Goal: Task Accomplishment & Management: Use online tool/utility

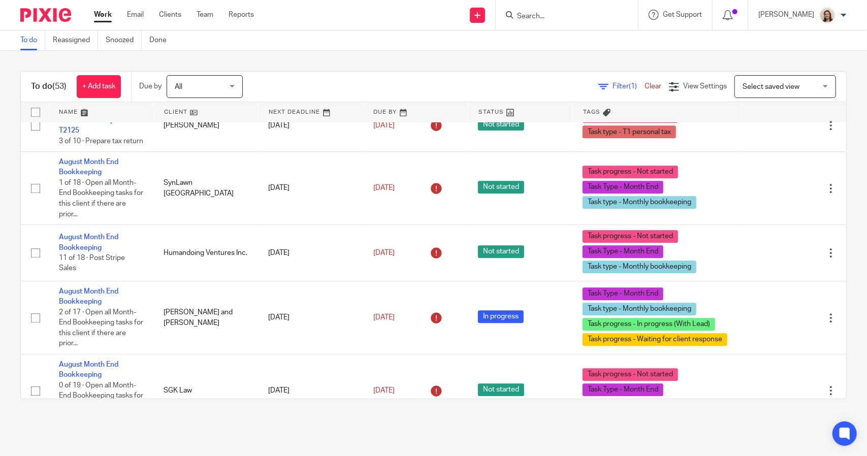
scroll to position [2235, 0]
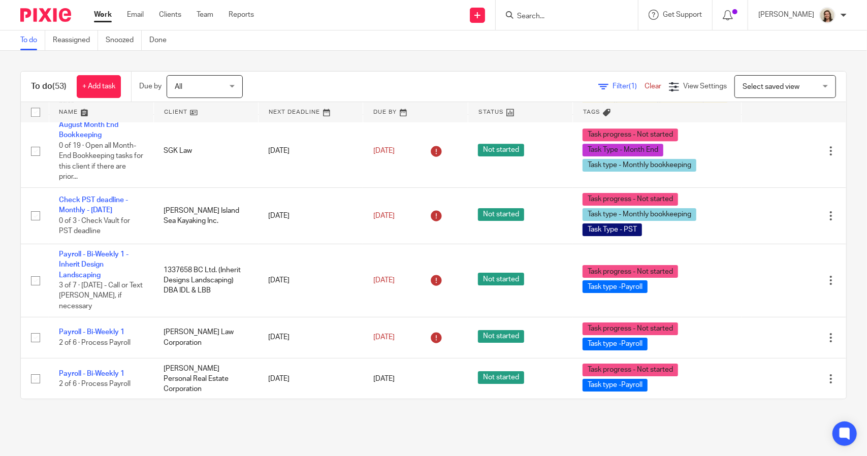
click at [629, 83] on span "(1)" at bounding box center [633, 86] width 8 height 7
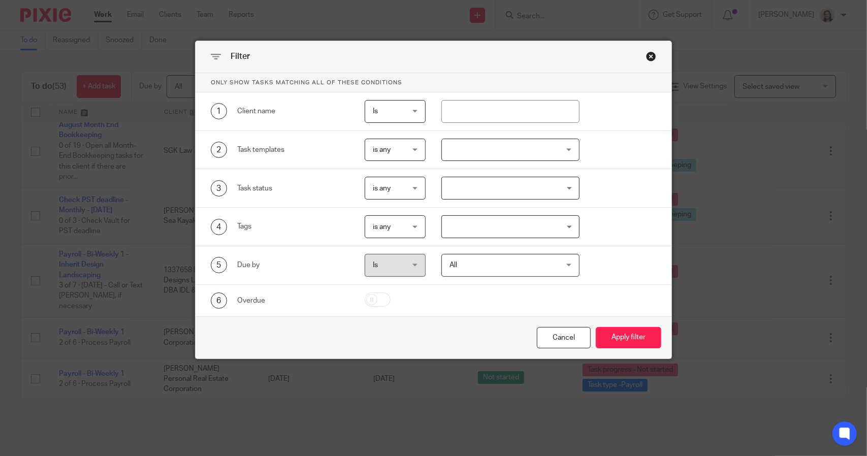
click at [510, 188] on input "Search for option" at bounding box center [508, 188] width 130 height 18
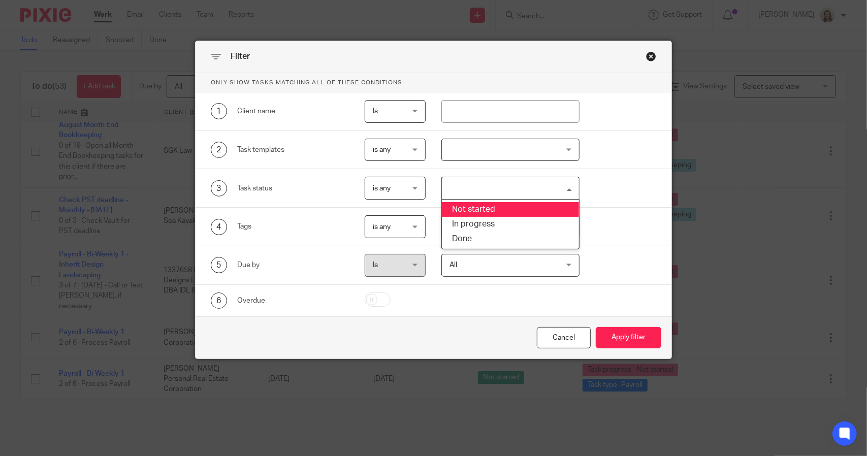
click at [625, 182] on div "3 Task status is any is any is any is none is_any Loading... Not started In pro…" at bounding box center [425, 188] width 461 height 23
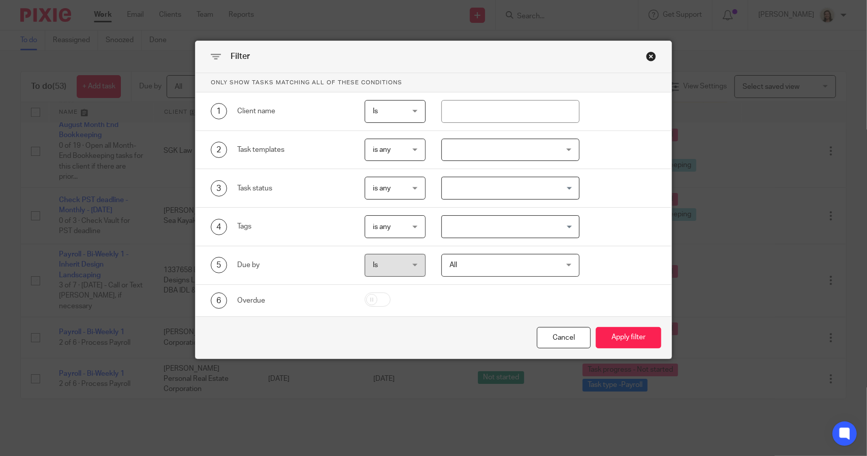
click at [475, 230] on input "Search for option" at bounding box center [508, 227] width 130 height 18
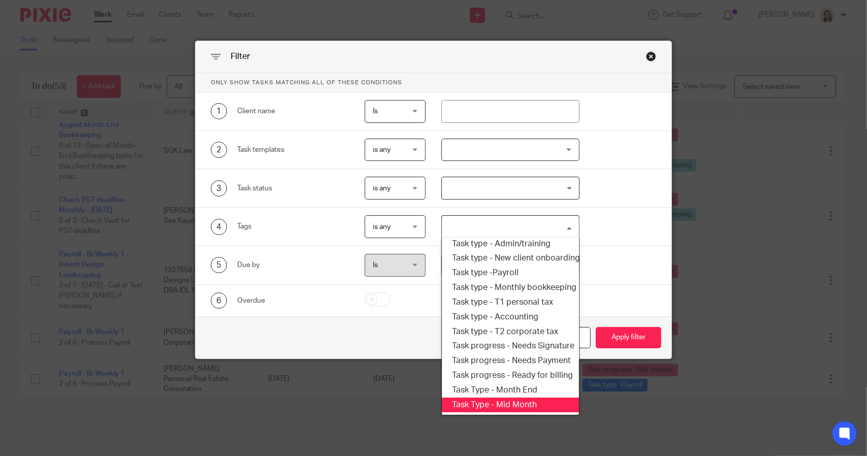
scroll to position [122, 0]
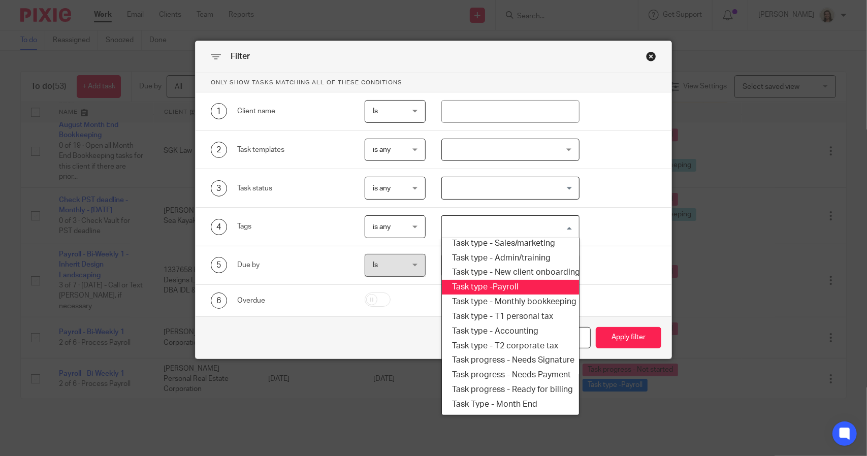
click at [507, 289] on li "Task type -Payroll" at bounding box center [510, 287] width 137 height 15
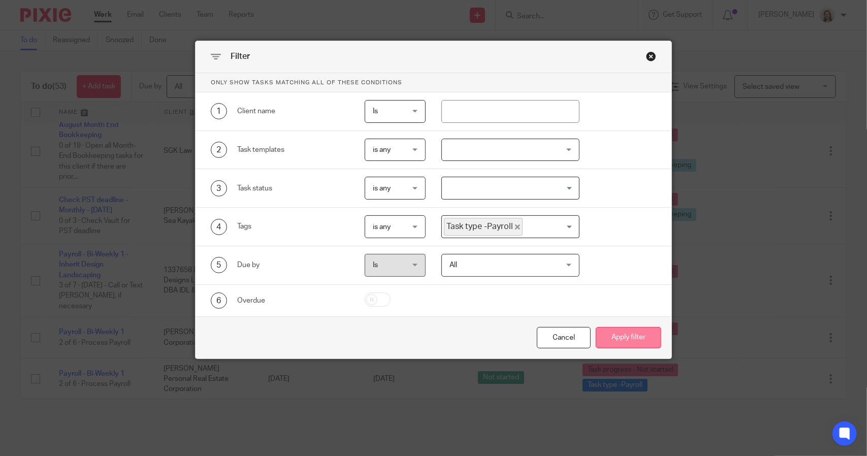
click at [618, 336] on button "Apply filter" at bounding box center [629, 338] width 66 height 22
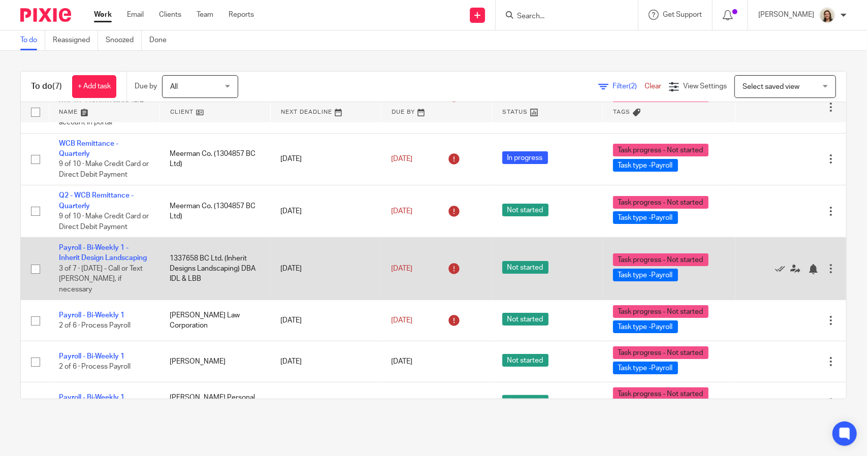
scroll to position [65, 0]
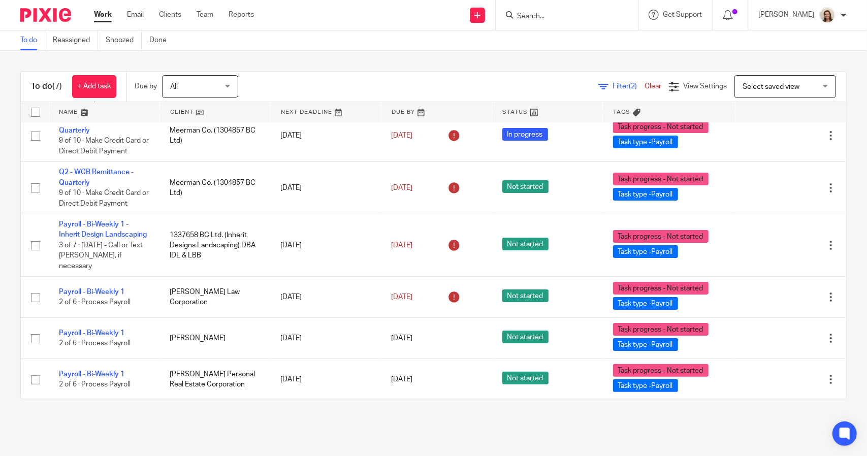
click at [604, 81] on div "Filter (2) Clear View Settings View Settings (2) Filters Clear Save Manage save…" at bounding box center [551, 86] width 590 height 23
click at [612, 86] on span "Filter (2)" at bounding box center [628, 86] width 32 height 7
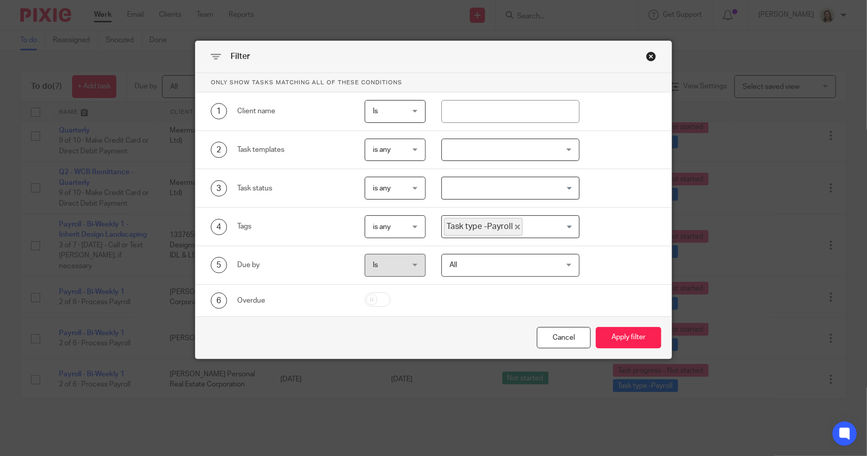
click at [515, 226] on icon "Deselect Task type -Payroll" at bounding box center [517, 226] width 5 height 5
click at [511, 226] on input "Search for option" at bounding box center [508, 227] width 130 height 18
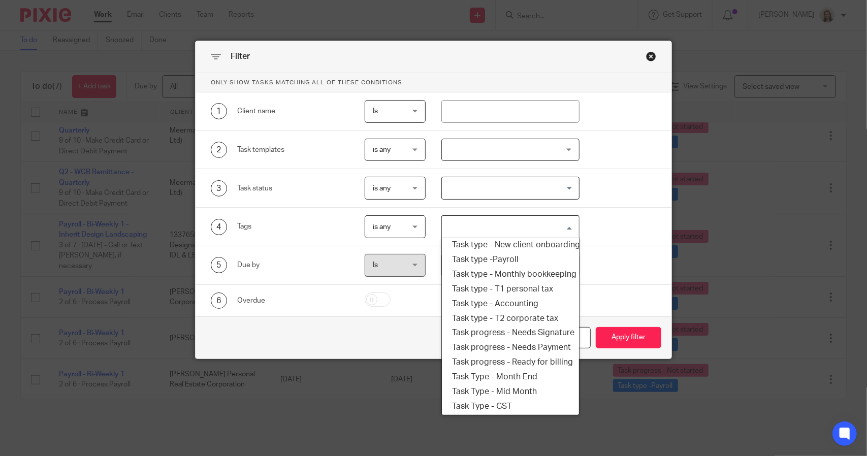
scroll to position [173, 0]
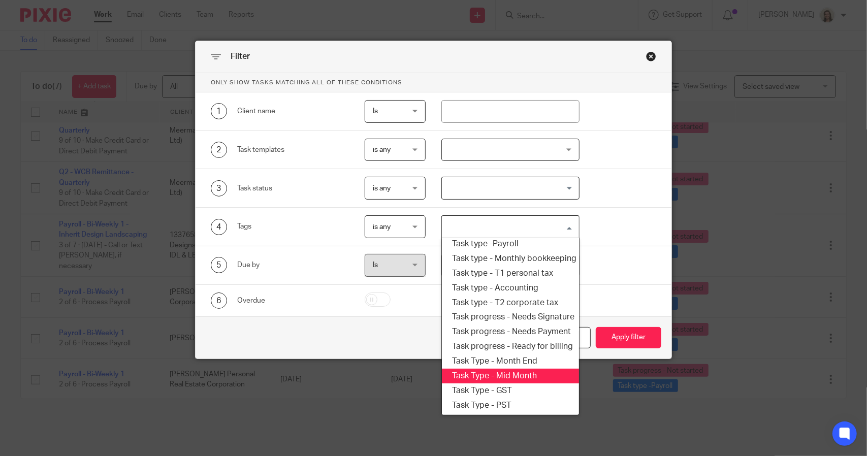
click at [525, 369] on li "Task Type - Mid Month" at bounding box center [510, 376] width 137 height 15
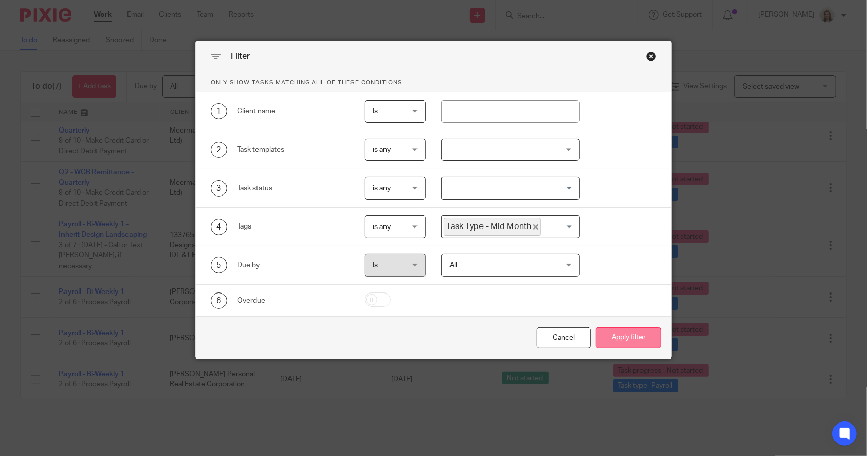
click at [609, 339] on button "Apply filter" at bounding box center [629, 338] width 66 height 22
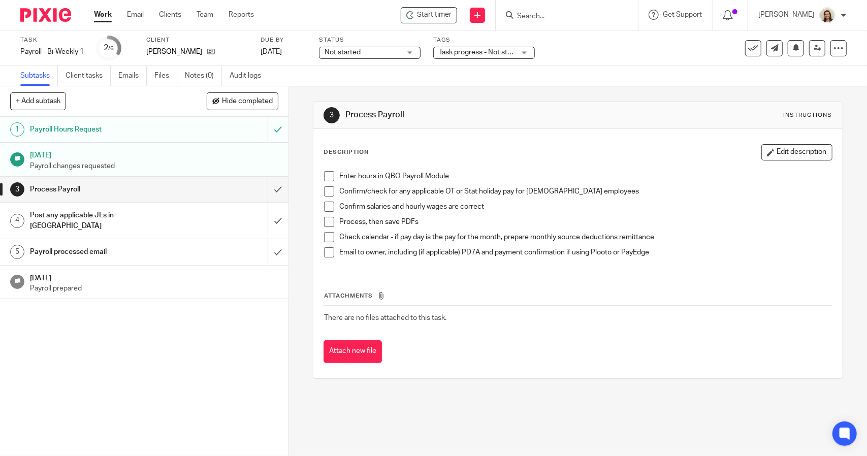
click at [328, 177] on span at bounding box center [329, 176] width 10 height 10
click at [329, 191] on span at bounding box center [329, 191] width 10 height 10
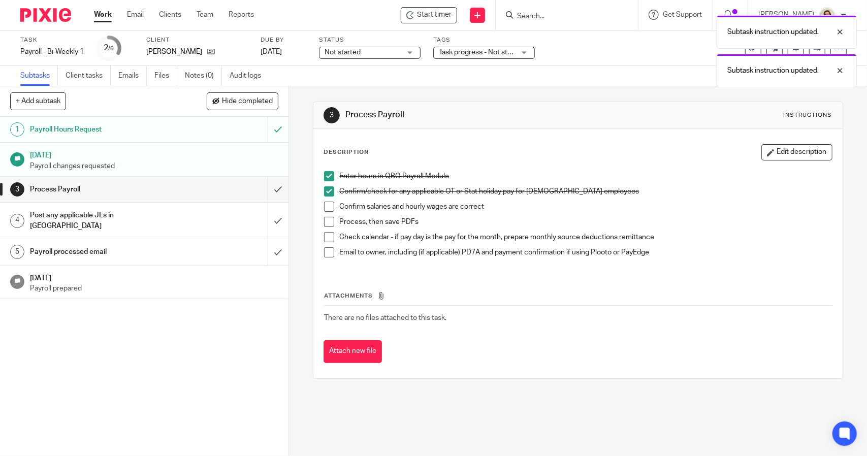
click at [324, 209] on span at bounding box center [329, 207] width 10 height 10
click at [326, 219] on span at bounding box center [329, 222] width 10 height 10
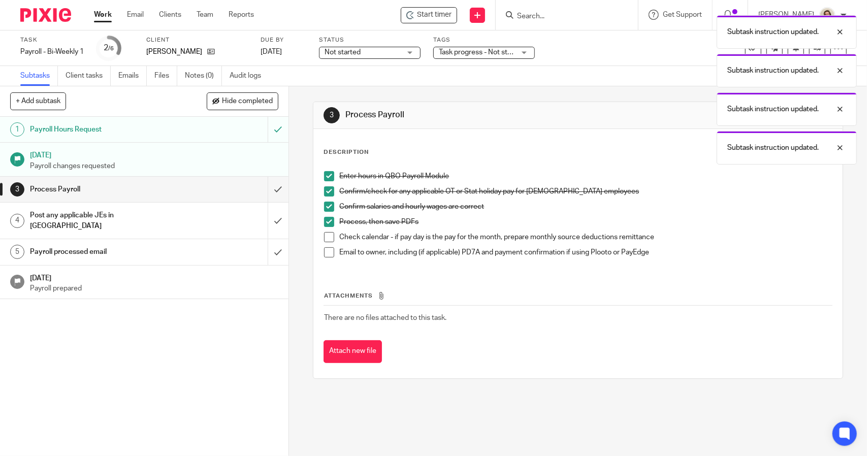
click at [326, 236] on span at bounding box center [329, 237] width 10 height 10
click at [324, 254] on span at bounding box center [329, 252] width 10 height 10
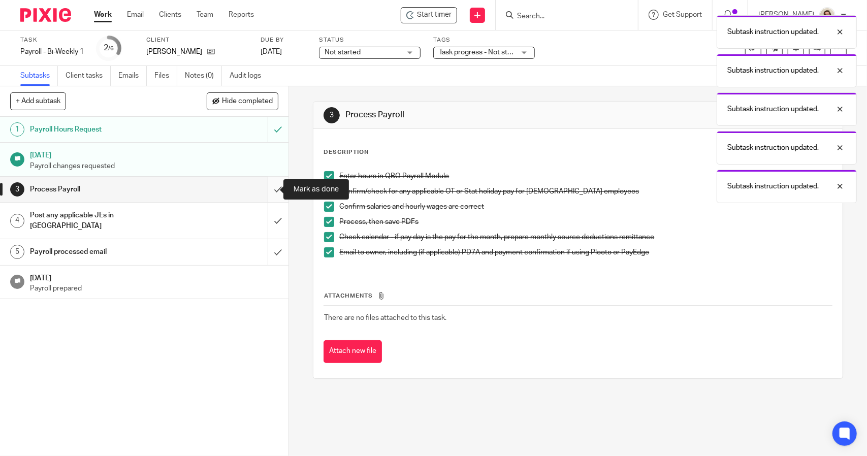
click at [269, 185] on input "submit" at bounding box center [144, 189] width 288 height 25
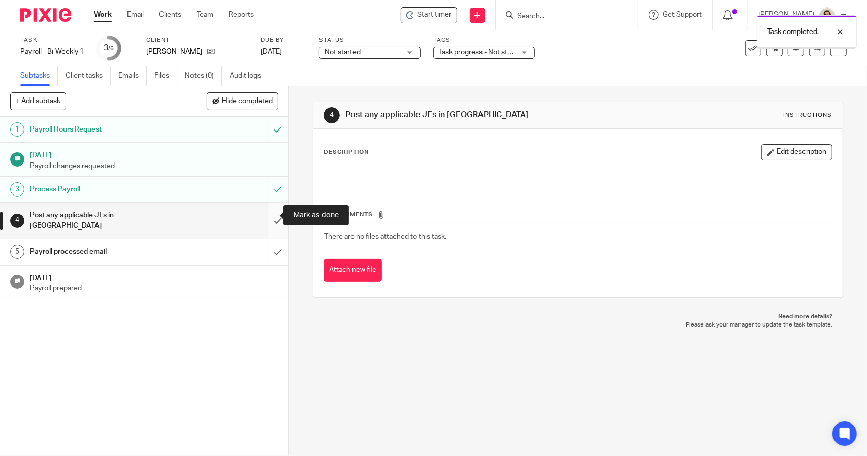
click at [269, 222] on input "submit" at bounding box center [144, 221] width 288 height 36
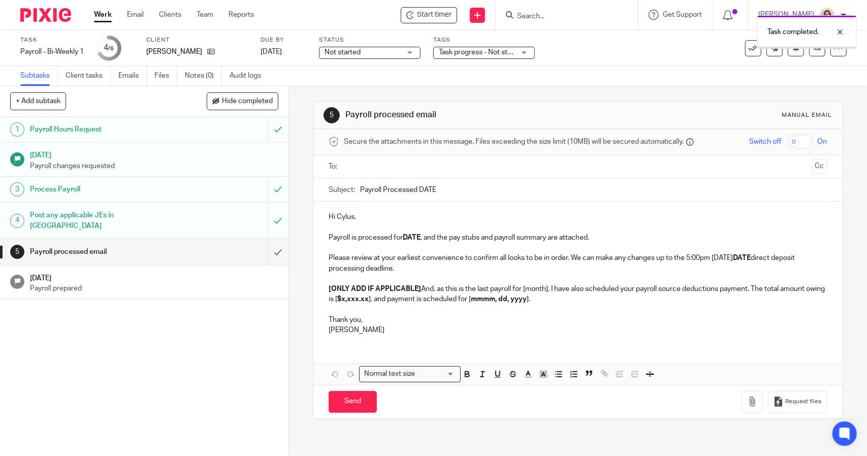
click at [472, 190] on input "Payroll Processed DATE" at bounding box center [593, 189] width 467 height 23
type input "Payroll Processed [DATE]"
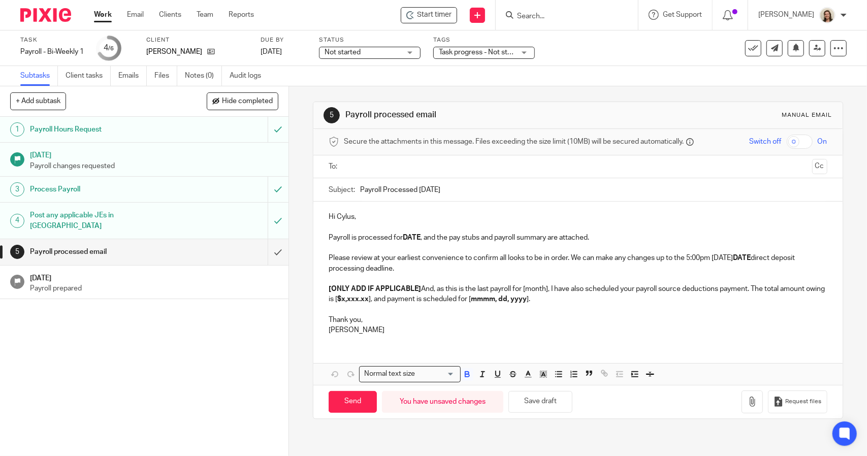
click at [417, 237] on strong "DATE" at bounding box center [412, 237] width 18 height 7
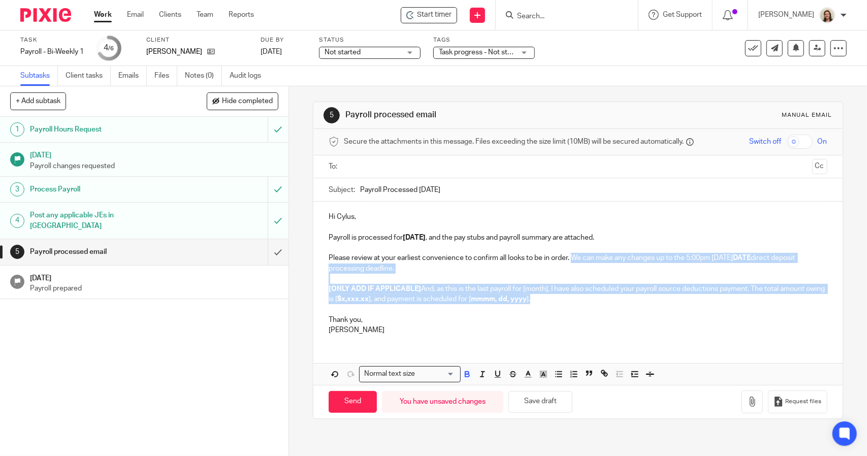
drag, startPoint x: 571, startPoint y: 299, endPoint x: 571, endPoint y: 258, distance: 40.6
click at [571, 258] on div "Hi Cylus, Payroll is processed for 2025.09.19 , and the pay stubs and payroll s…" at bounding box center [577, 272] width 529 height 141
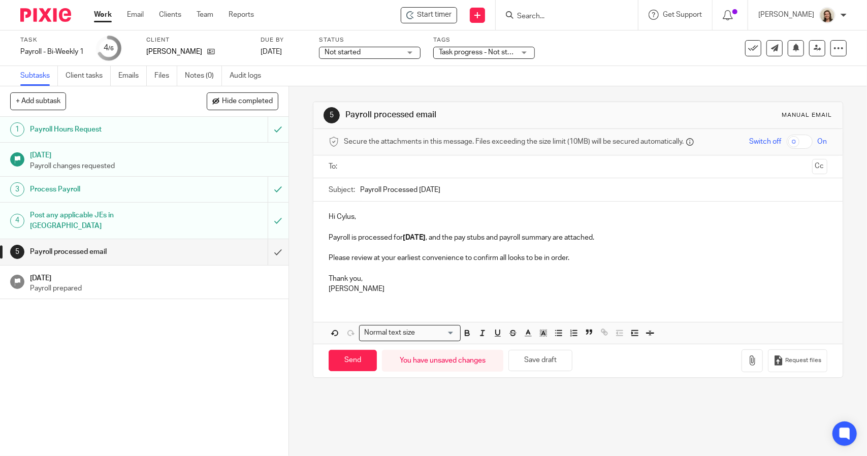
click at [321, 285] on div "Hi Cylus, Payroll is processed for 2025.09.19 , and the pay stubs and payroll s…" at bounding box center [577, 252] width 529 height 100
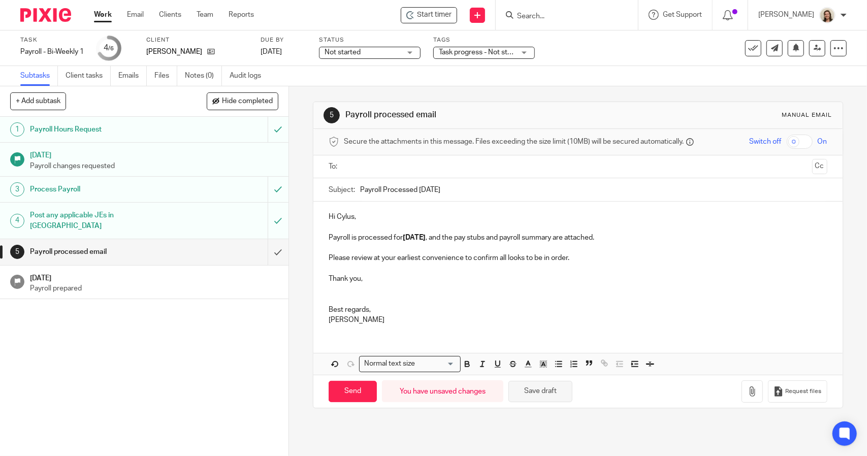
click at [539, 388] on button "Save draft" at bounding box center [540, 392] width 64 height 22
click at [747, 386] on icon "button" at bounding box center [752, 391] width 10 height 10
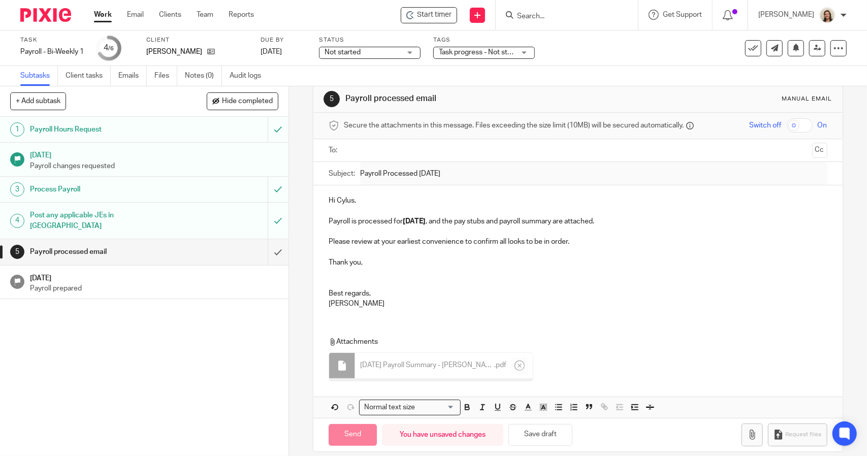
scroll to position [22, 0]
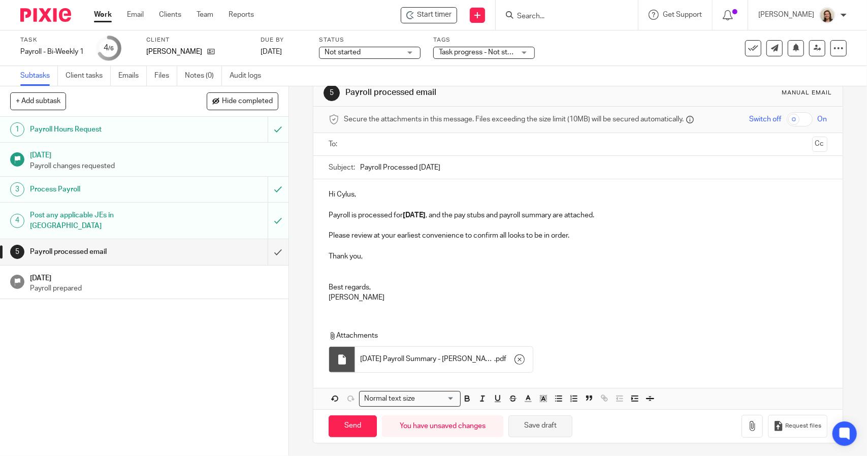
click at [559, 421] on button "Save draft" at bounding box center [540, 426] width 64 height 22
click at [747, 424] on icon "button" at bounding box center [752, 426] width 10 height 10
click at [360, 146] on input "text" at bounding box center [577, 145] width 460 height 12
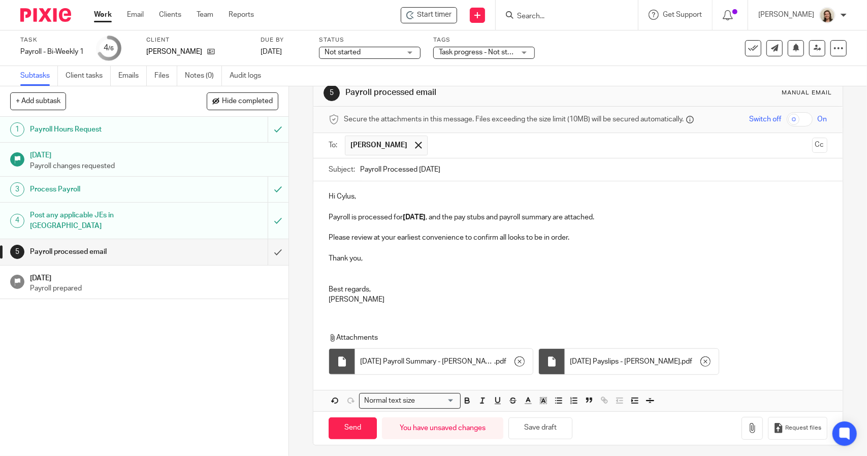
click at [380, 200] on p "Hi Cylus," at bounding box center [578, 196] width 498 height 10
click at [627, 213] on p "Payroll is processed for 2025.09.19 , and the pay stubs and payroll summary are…" at bounding box center [578, 217] width 498 height 10
click at [584, 240] on p "Please review at your earliest convenience to confirm all looks to be in order." at bounding box center [578, 238] width 498 height 10
click at [389, 256] on p "Thank you," at bounding box center [578, 258] width 498 height 10
click at [362, 430] on input "Send" at bounding box center [353, 428] width 48 height 22
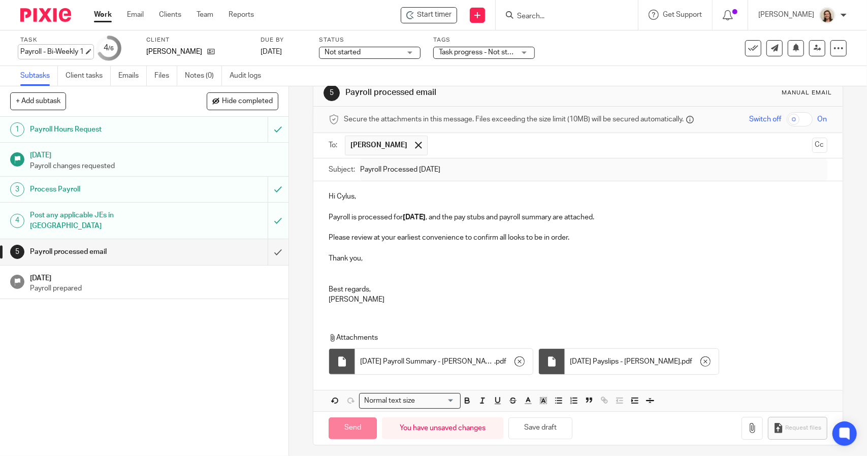
type input "Sent"
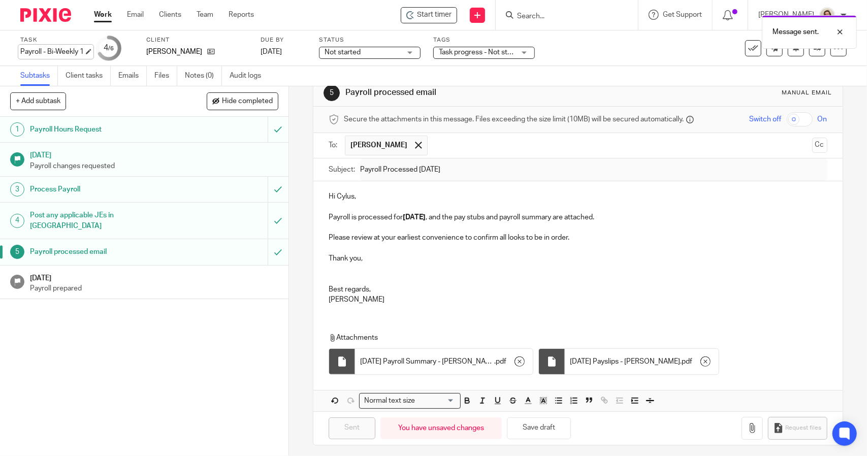
click at [68, 52] on div "Payroll - Bi-Weekly 1 Save Payroll - Bi-Weekly 1" at bounding box center [51, 52] width 63 height 10
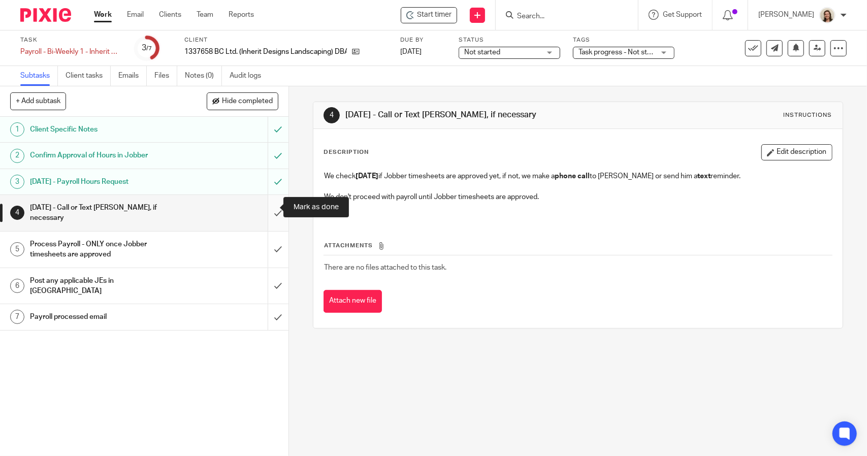
click at [262, 208] on input "submit" at bounding box center [144, 213] width 288 height 36
